Goal: Task Accomplishment & Management: Use online tool/utility

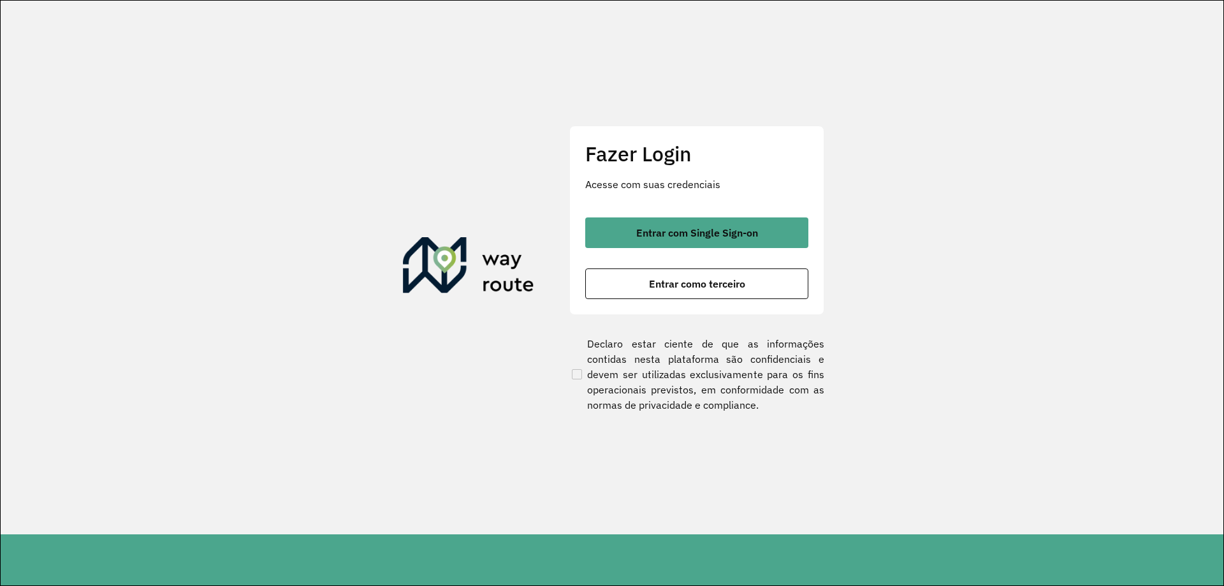
click at [643, 215] on div "Fazer Login Acesse com suas credenciais Entrar com Single Sign-on Entrar como t…" at bounding box center [696, 220] width 255 height 189
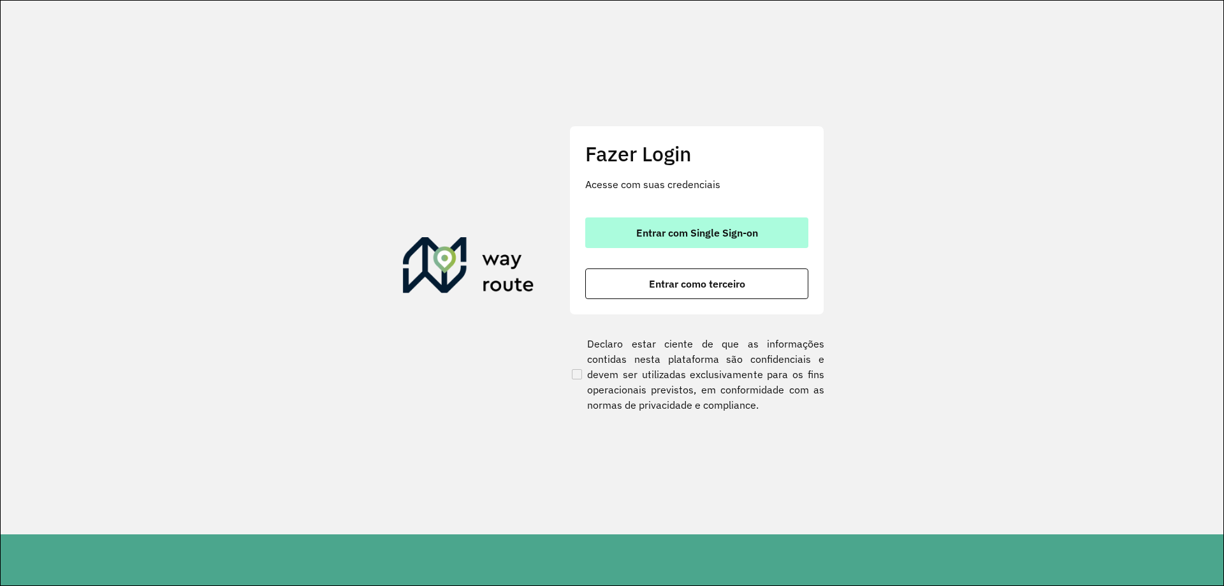
click at [647, 223] on button "Entrar com Single Sign-on" at bounding box center [696, 232] width 223 height 31
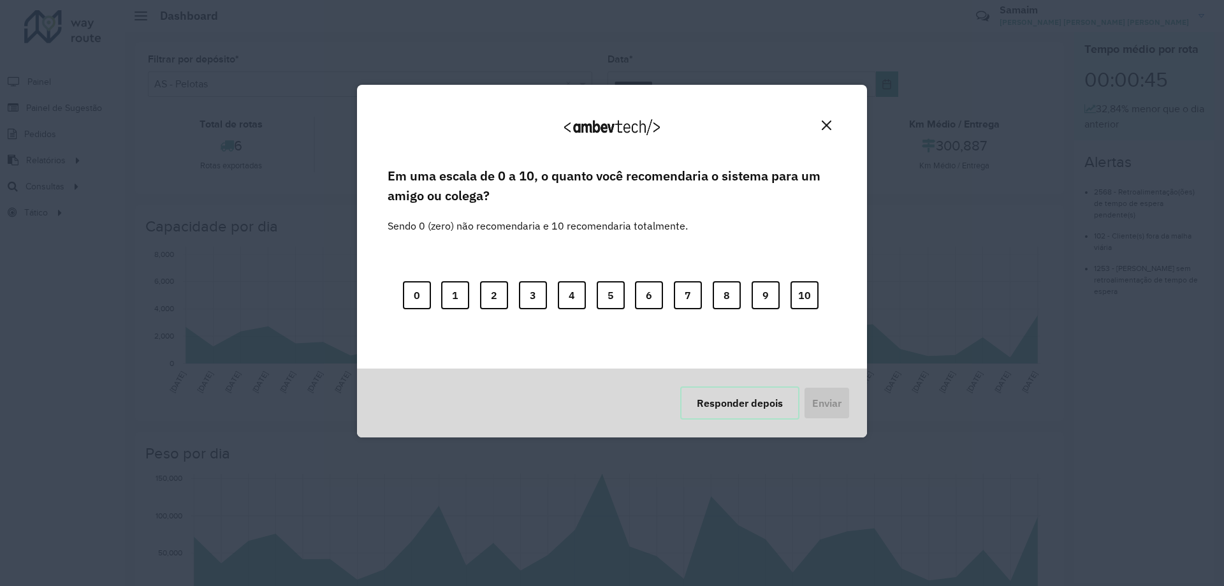
click at [761, 390] on button "Responder depois" at bounding box center [739, 402] width 119 height 33
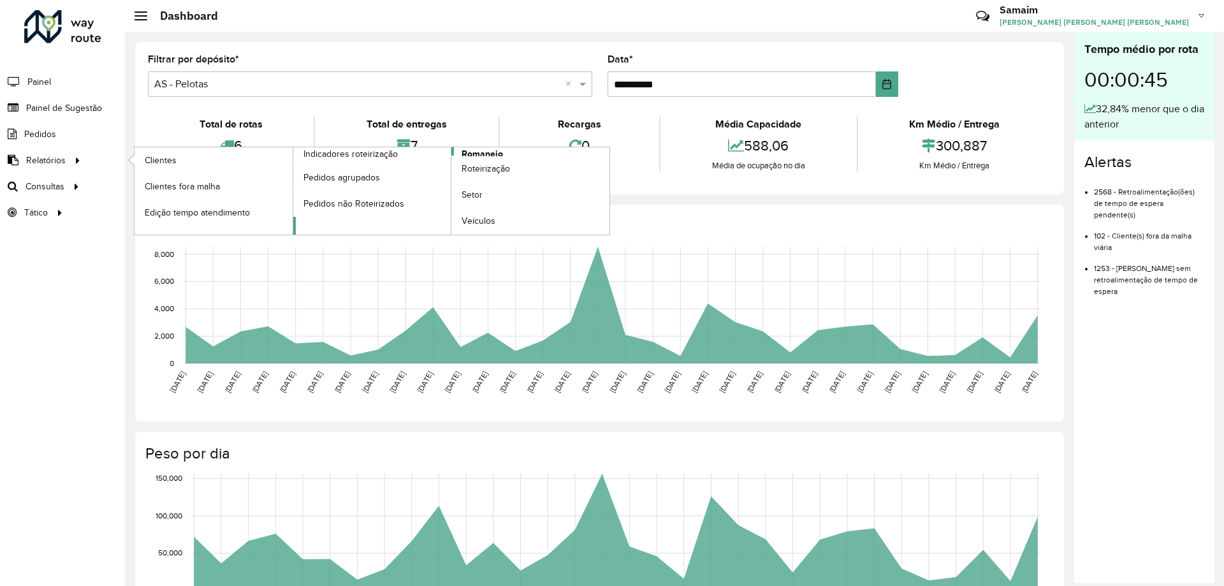
click at [481, 153] on span "Romaneio" at bounding box center [482, 153] width 41 height 13
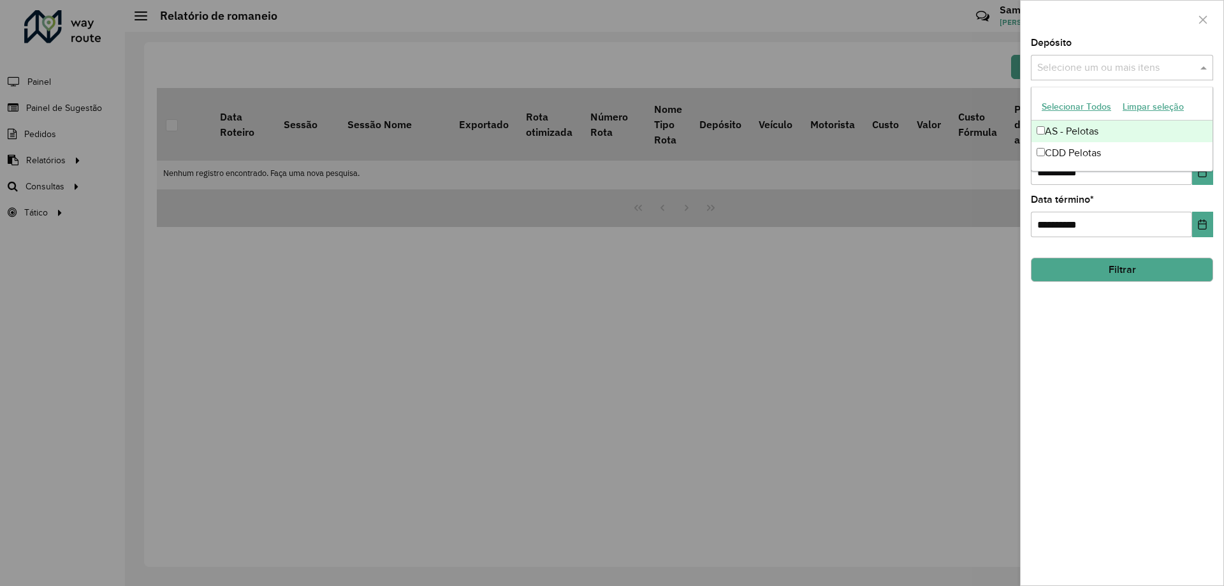
click at [1101, 62] on input "text" at bounding box center [1115, 68] width 163 height 15
click at [1055, 108] on button "Selecionar Todos" at bounding box center [1076, 107] width 81 height 20
click at [1104, 29] on div at bounding box center [1122, 20] width 203 height 38
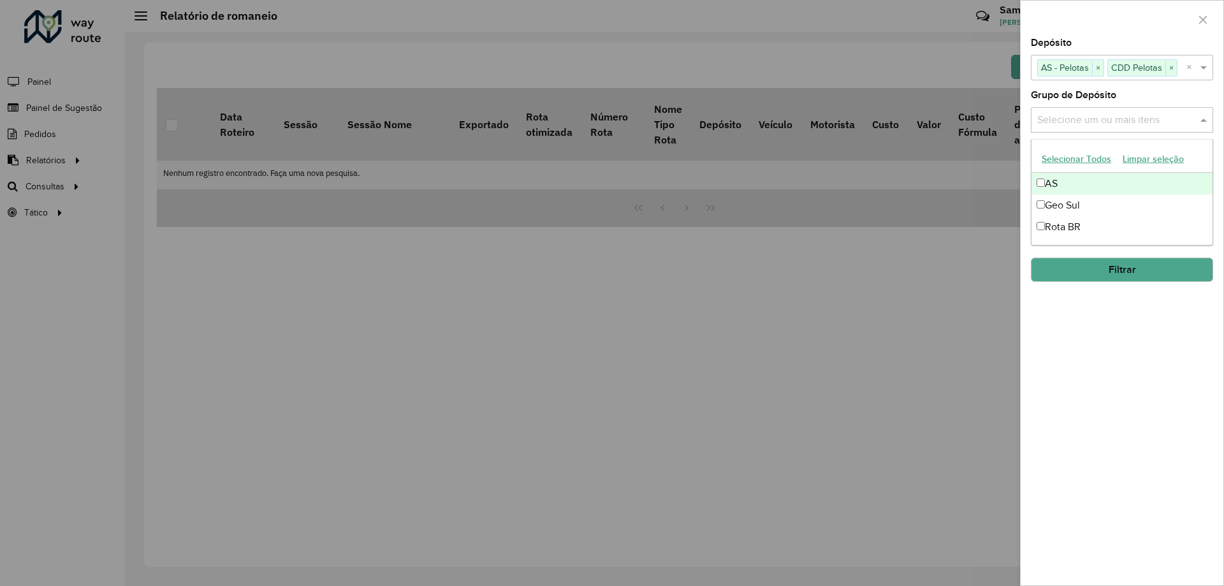
click at [1081, 115] on input "text" at bounding box center [1115, 120] width 163 height 15
click at [1075, 156] on button "Selecionar Todos" at bounding box center [1076, 159] width 81 height 20
click at [1133, 85] on div "**********" at bounding box center [1122, 311] width 203 height 547
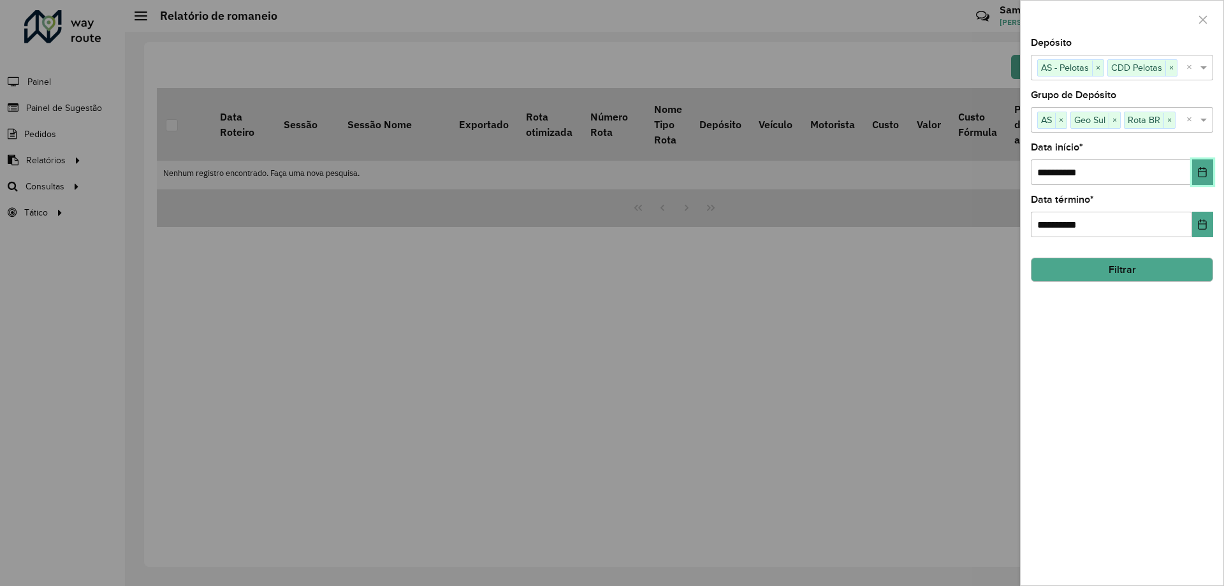
click at [1199, 171] on icon "Choose Date" at bounding box center [1203, 172] width 8 height 10
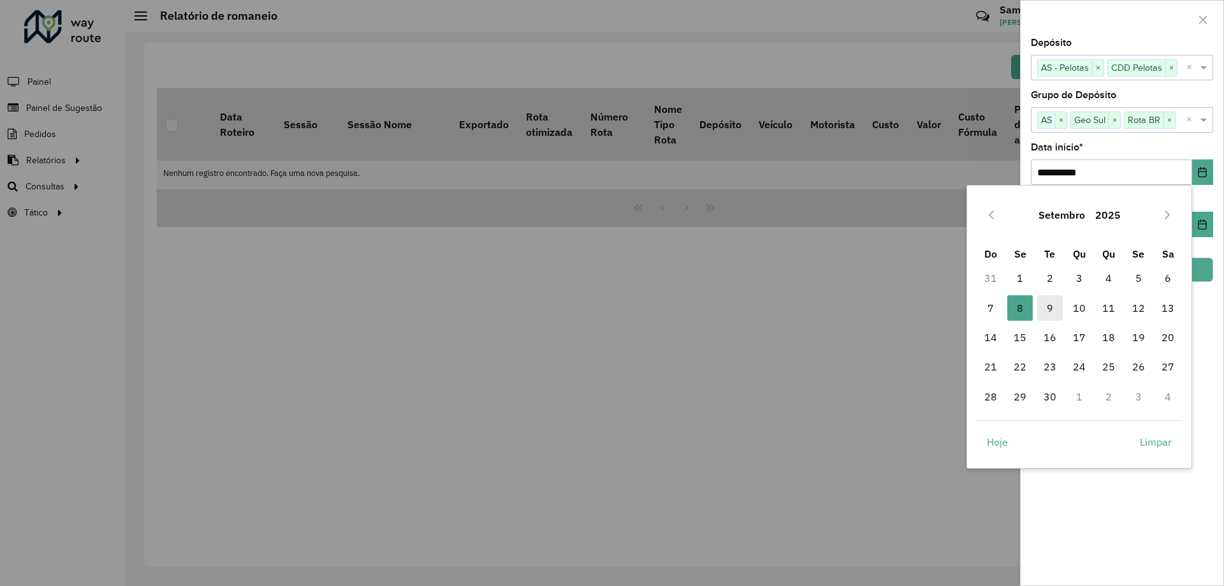
click at [1055, 302] on span "9" at bounding box center [1050, 308] width 26 height 26
type input "**********"
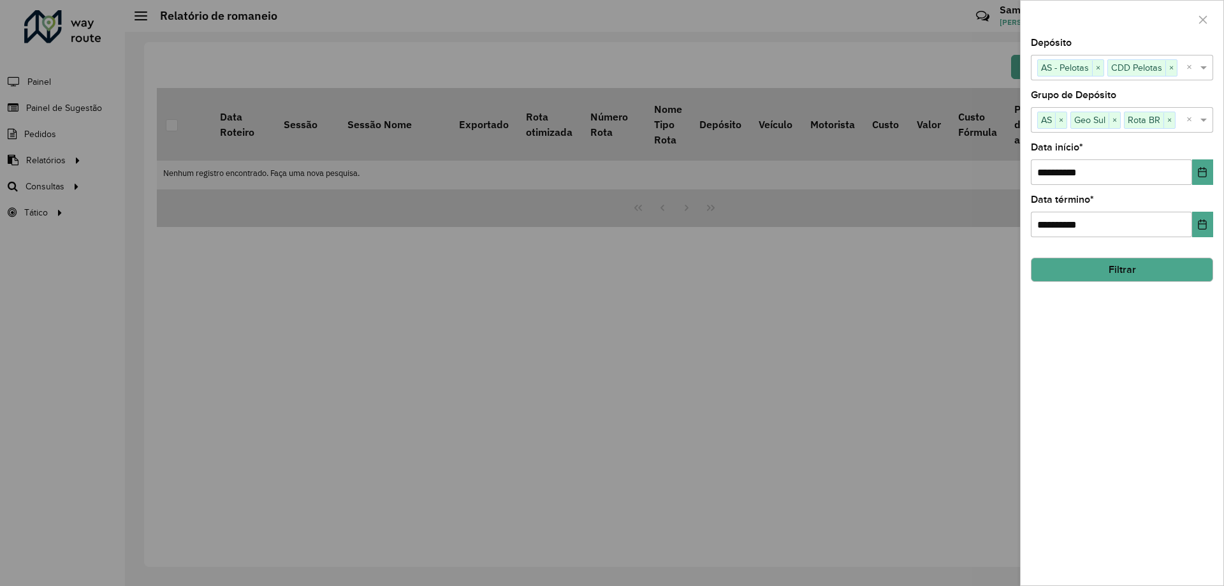
click at [1129, 284] on div "**********" at bounding box center [1122, 311] width 203 height 547
click at [1131, 265] on button "Filtrar" at bounding box center [1122, 270] width 182 height 24
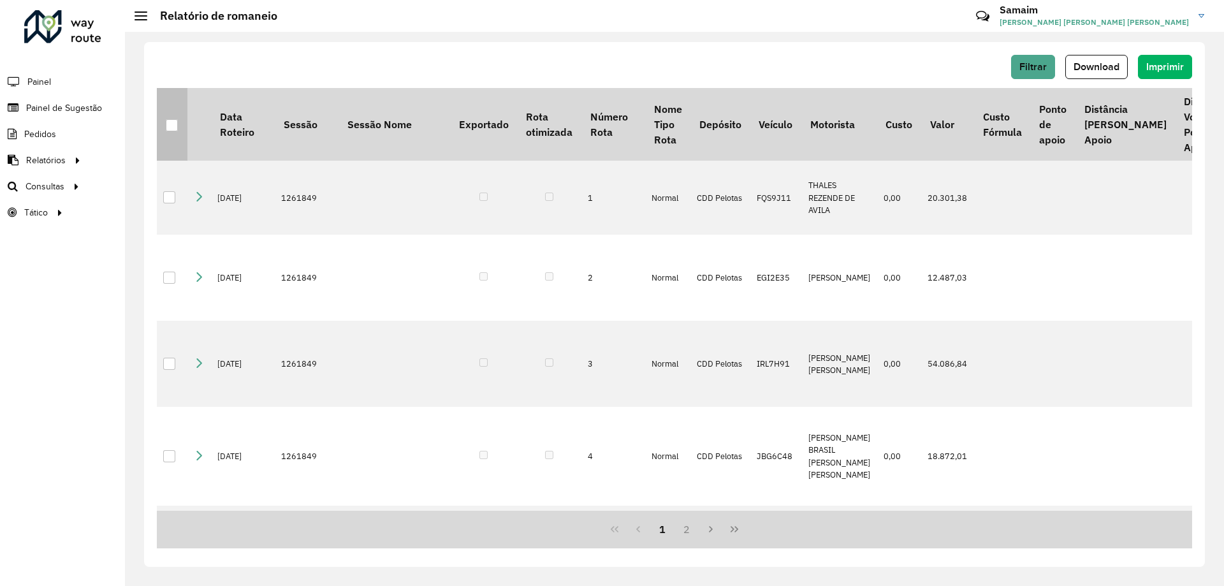
drag, startPoint x: 189, startPoint y: 107, endPoint x: 180, endPoint y: 108, distance: 8.9
click at [186, 106] on tr "Data Roteiro Sessão Sessão Nome Exportado Rota otimizada Número Rota Nome Tipo …" at bounding box center [1180, 124] width 2047 height 73
click at [177, 111] on th at bounding box center [172, 124] width 31 height 73
click at [169, 128] on div at bounding box center [172, 125] width 12 height 12
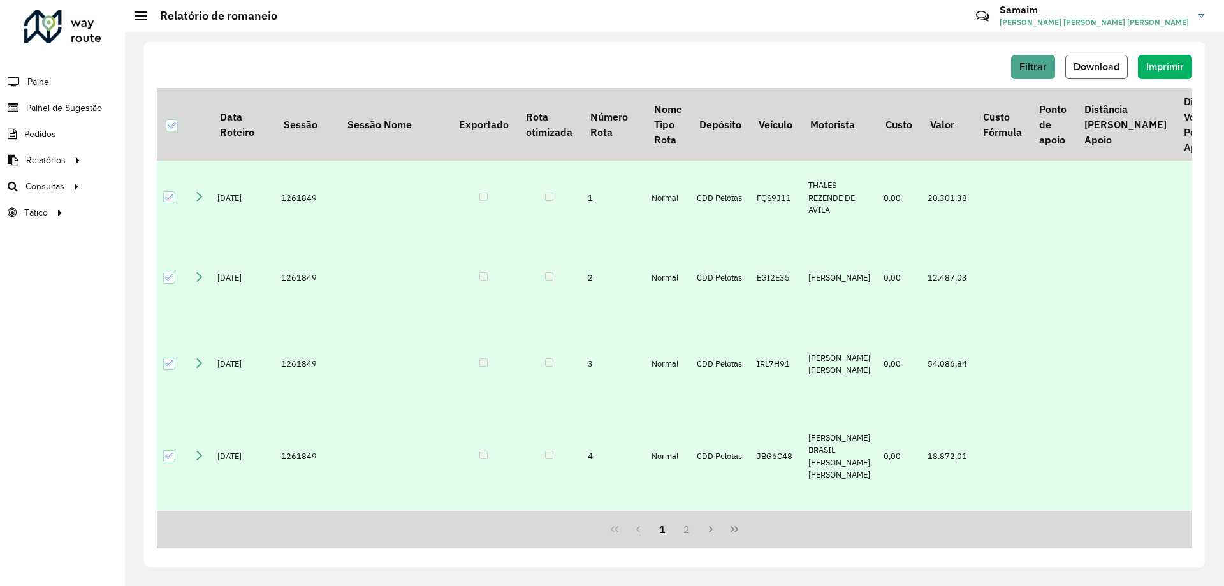
click at [1093, 68] on span "Download" at bounding box center [1097, 66] width 46 height 11
